Goal: Task Accomplishment & Management: Manage account settings

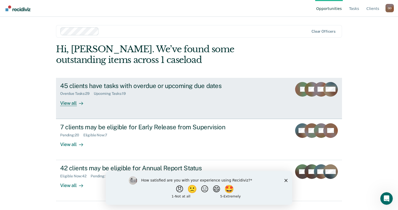
drag, startPoint x: 0, startPoint y: 0, endPoint x: 138, endPoint y: 96, distance: 167.8
click at [138, 96] on div "45 clients have tasks with overdue or upcoming due dates Overdue Tasks : 29 Upc…" at bounding box center [158, 94] width 196 height 24
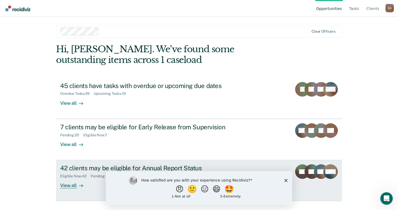
click at [94, 170] on div "42 clients may be eligible for Annual Report Status" at bounding box center [151, 168] width 183 height 8
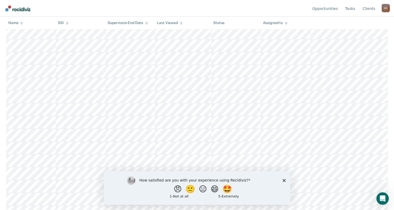
scroll to position [458, 0]
click at [285, 180] on polygon "Close survey" at bounding box center [284, 179] width 3 height 3
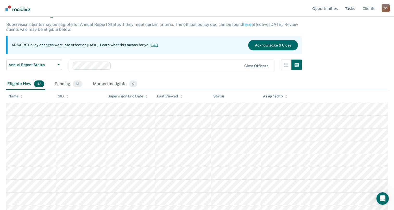
scroll to position [0, 0]
